Goal: Information Seeking & Learning: Learn about a topic

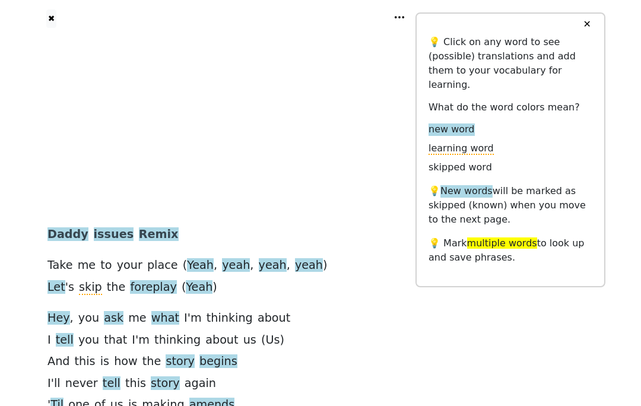
scroll to position [2, 0]
click at [102, 291] on span "skip" at bounding box center [90, 288] width 23 height 15
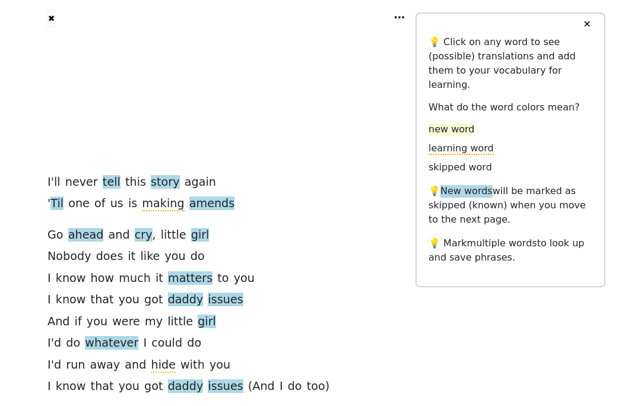
scroll to position [203, 0]
click at [465, 123] on span "new word" at bounding box center [451, 129] width 46 height 12
click at [464, 123] on span "new word" at bounding box center [451, 129] width 46 height 12
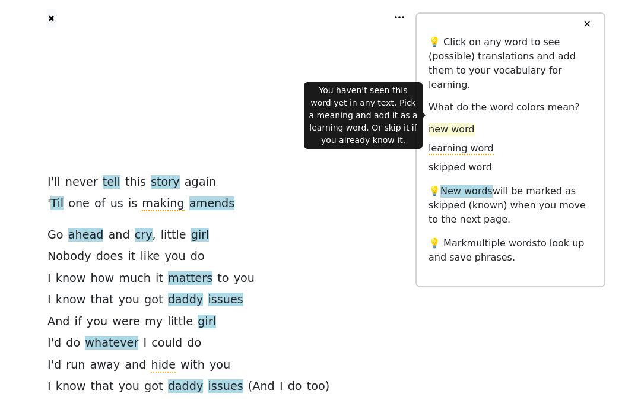
click at [453, 123] on span "new word" at bounding box center [451, 129] width 46 height 12
click at [460, 123] on span "new word" at bounding box center [451, 129] width 46 height 12
click at [459, 123] on span "new word" at bounding box center [451, 129] width 46 height 12
click at [465, 142] on span "learning word" at bounding box center [460, 148] width 65 height 12
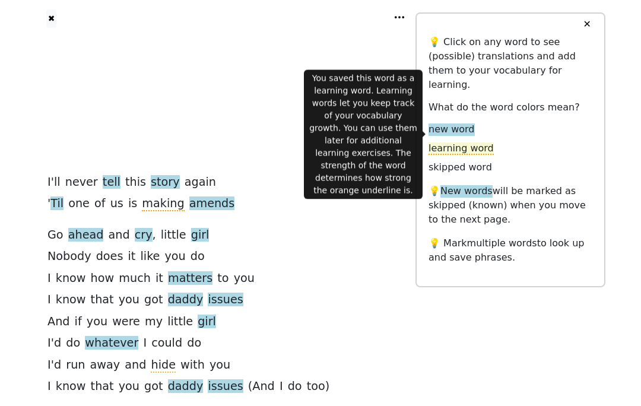
click at [467, 142] on span "learning word" at bounding box center [460, 148] width 65 height 12
click at [464, 142] on span "learning word" at bounding box center [460, 148] width 65 height 12
click at [504, 184] on p "💡 New words will be marked as skipped (known) when you move to the next page." at bounding box center [510, 205] width 164 height 43
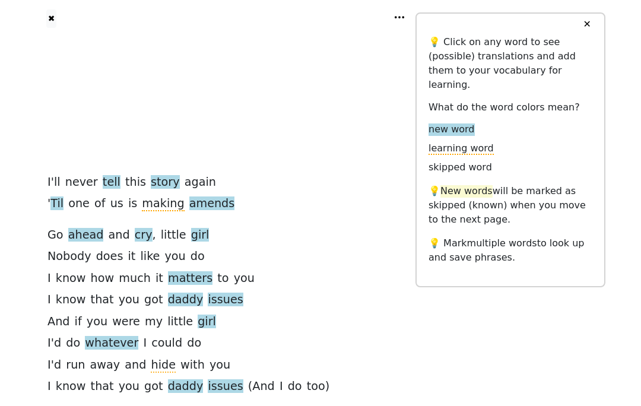
click at [479, 185] on span "New words" at bounding box center [466, 191] width 52 height 12
click at [509, 122] on div "new word" at bounding box center [510, 129] width 164 height 14
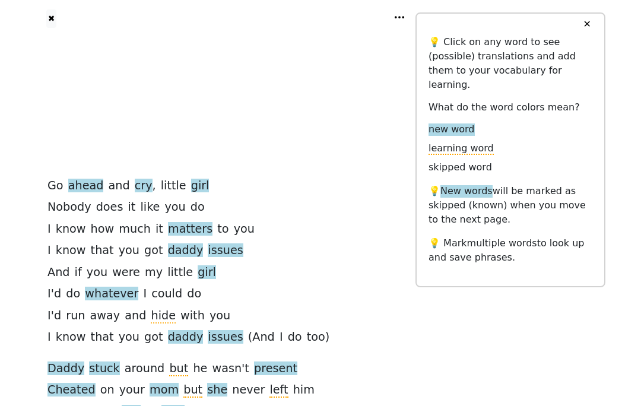
scroll to position [256, 0]
